Goal: Task Accomplishment & Management: Complete application form

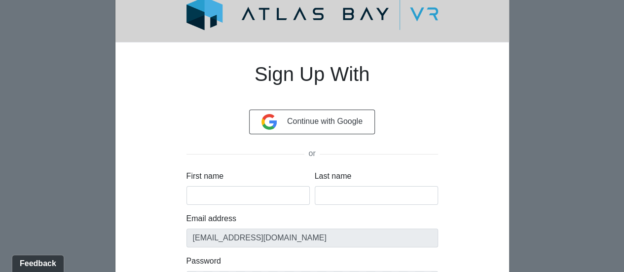
scroll to position [49, 0]
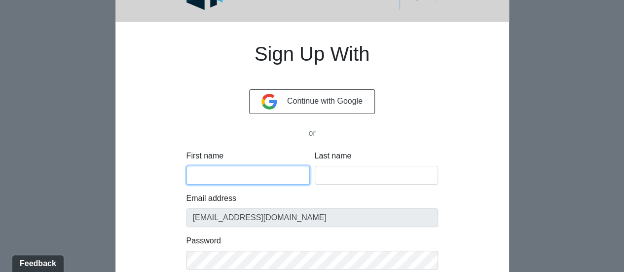
click at [219, 170] on input "First name" at bounding box center [247, 175] width 123 height 19
type input "[PERSON_NAME]"
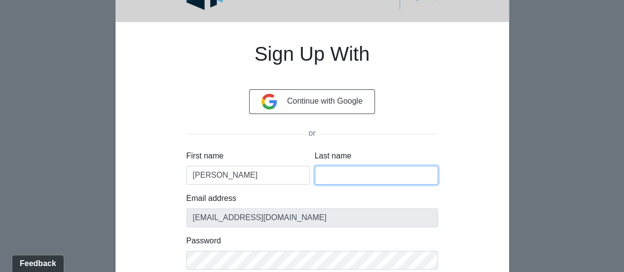
click at [356, 176] on input "Last name" at bounding box center [376, 175] width 123 height 19
type input "[PERSON_NAME]"
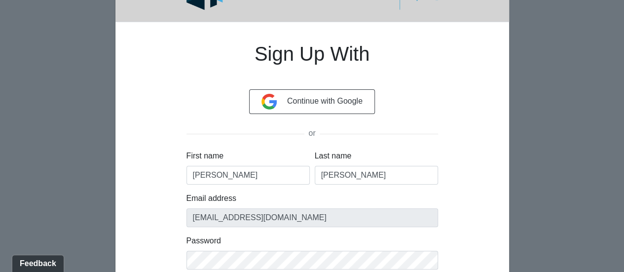
click at [303, 247] on div "Password" at bounding box center [311, 252] width 251 height 35
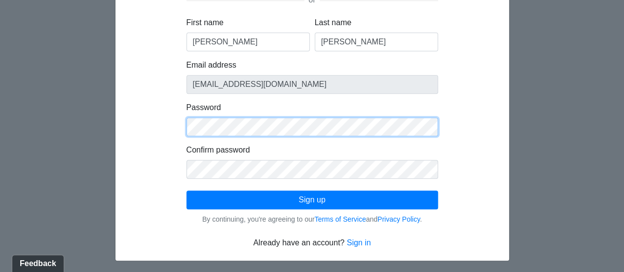
scroll to position [184, 0]
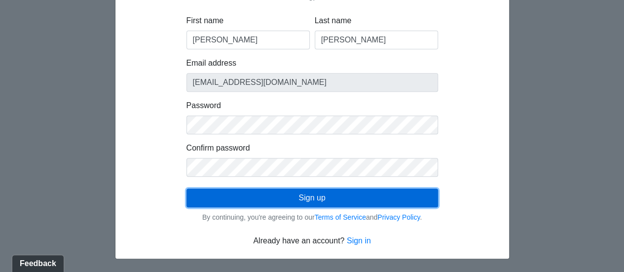
click at [270, 192] on button "Sign up" at bounding box center [311, 197] width 251 height 19
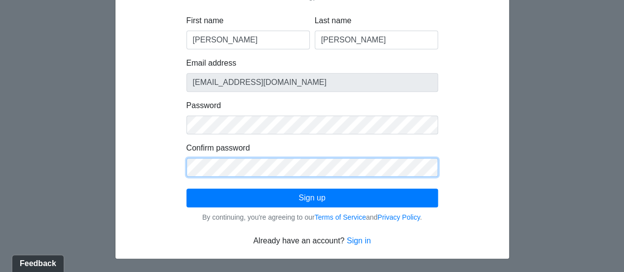
click button "Sign up" at bounding box center [311, 197] width 251 height 19
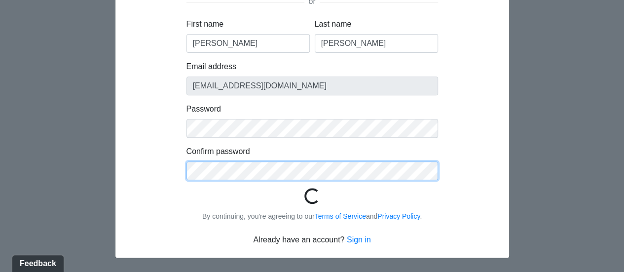
scroll to position [179, 0]
